Goal: Task Accomplishment & Management: Manage account settings

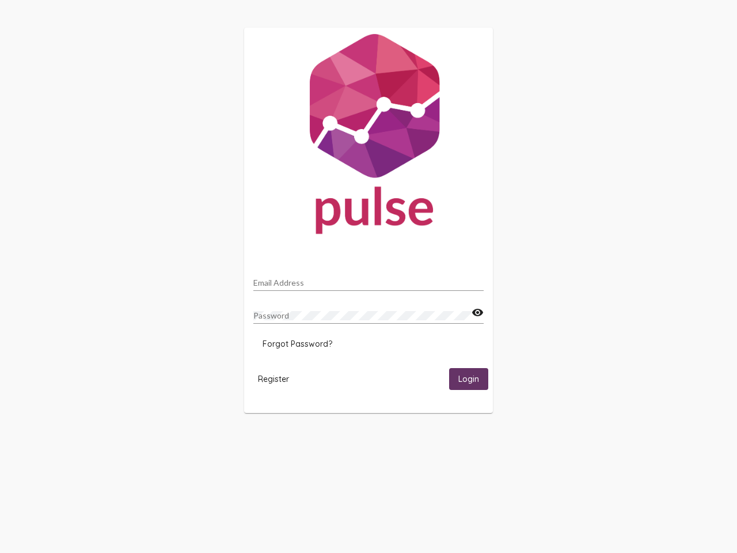
click at [368, 279] on input "Email Address" at bounding box center [368, 282] width 230 height 9
click at [477, 313] on mat-icon "visibility" at bounding box center [477, 313] width 12 height 14
click at [297, 344] on span "Forgot Password?" at bounding box center [298, 343] width 70 height 10
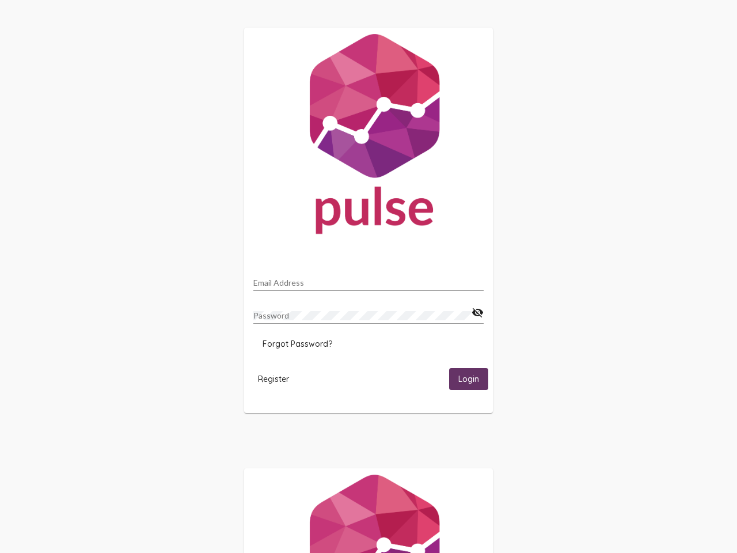
click at [273, 378] on html "Email Address Password visibility_off Forgot Password? Register Login" at bounding box center [368, 373] width 737 height 746
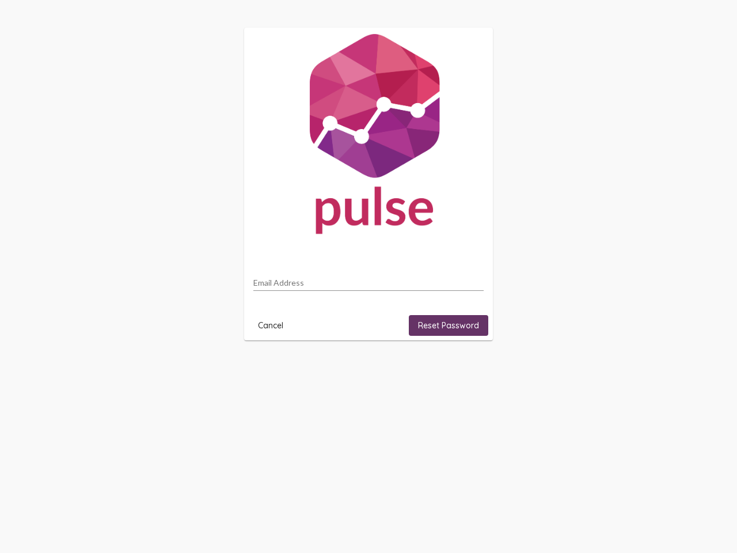
click at [469, 368] on html "Email Address Cancel Reset Password" at bounding box center [368, 184] width 737 height 368
